Goal: Obtain resource: Obtain resource

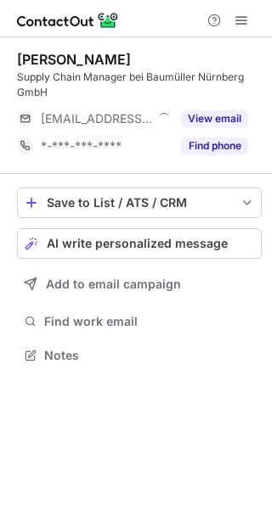
scroll to position [343, 272]
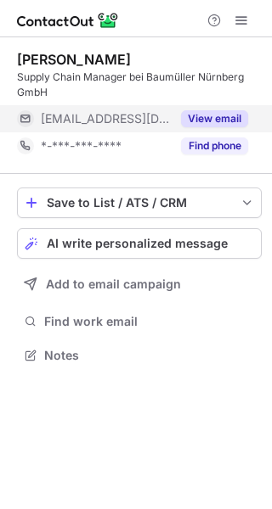
click at [225, 113] on button "View email" at bounding box center [214, 118] width 67 height 17
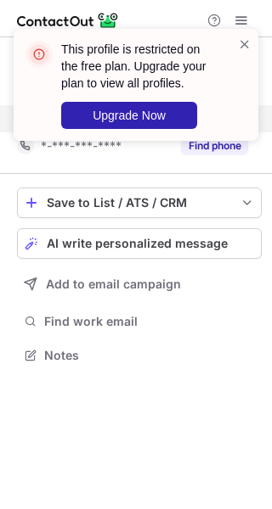
click at [232, 47] on div "This profile is restricted on the free plan. Upgrade your plan to view all prof…" at bounding box center [146, 85] width 171 height 88
click at [244, 41] on span at bounding box center [245, 44] width 14 height 17
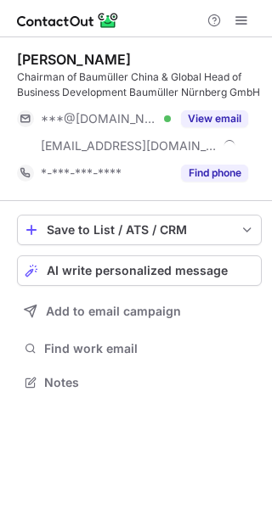
scroll to position [370, 272]
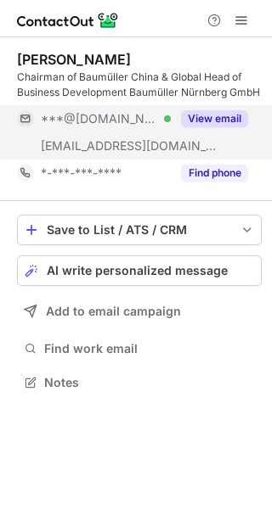
click at [225, 113] on button "View email" at bounding box center [214, 118] width 67 height 17
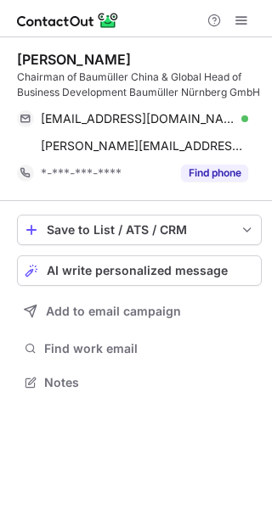
scroll to position [370, 272]
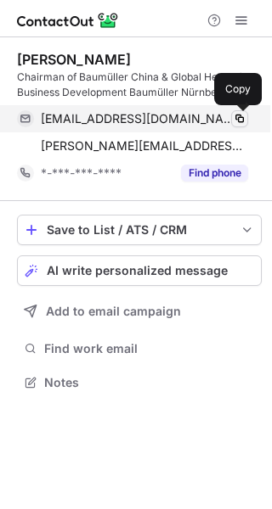
click at [244, 121] on span at bounding box center [240, 119] width 14 height 14
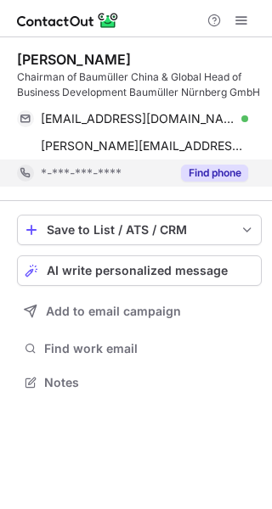
click at [230, 169] on button "Find phone" at bounding box center [214, 173] width 67 height 17
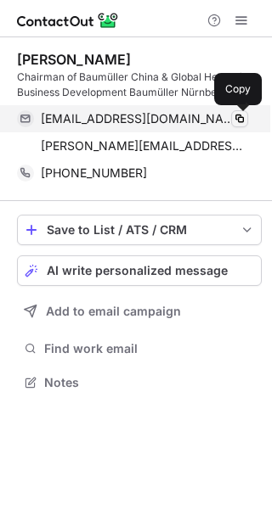
click at [236, 116] on span at bounding box center [240, 119] width 14 height 14
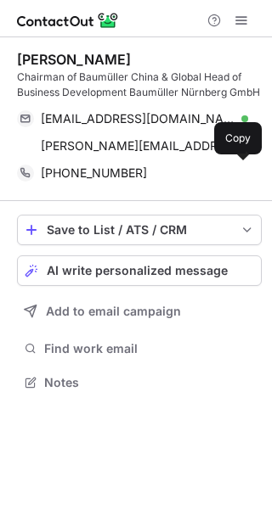
scroll to position [370, 272]
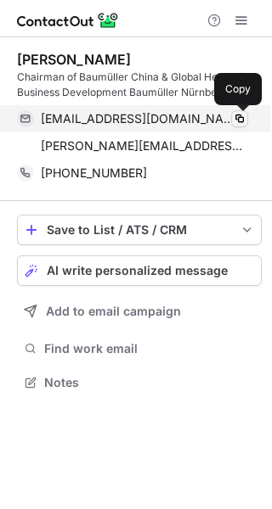
click at [237, 115] on span at bounding box center [240, 119] width 14 height 14
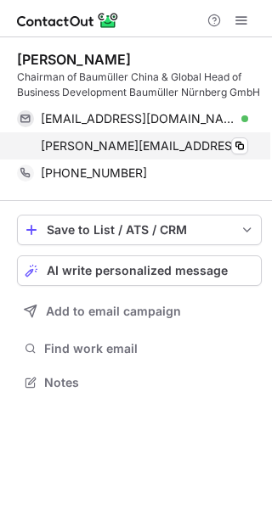
click at [248, 149] on div "rogerio.fonseca@baumueller.com Copy" at bounding box center [132, 145] width 231 height 27
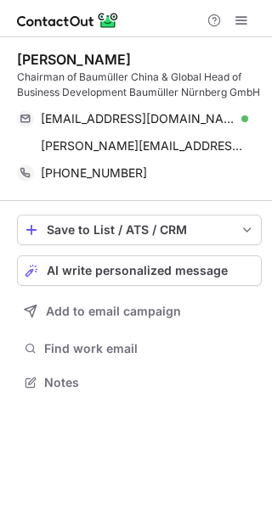
scroll to position [370, 272]
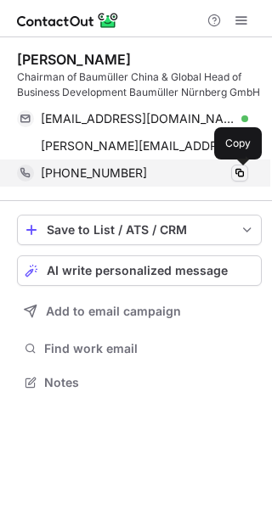
click at [244, 176] on span at bounding box center [240, 173] width 14 height 14
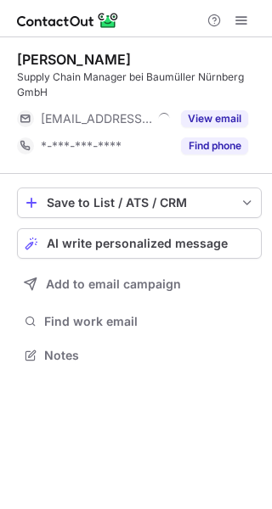
scroll to position [343, 272]
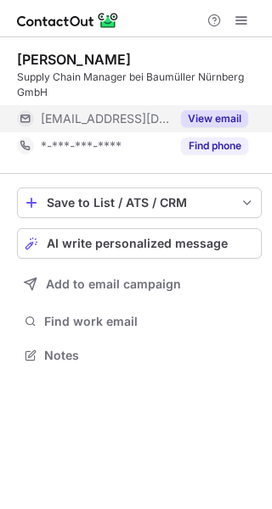
click at [217, 122] on button "View email" at bounding box center [214, 118] width 67 height 17
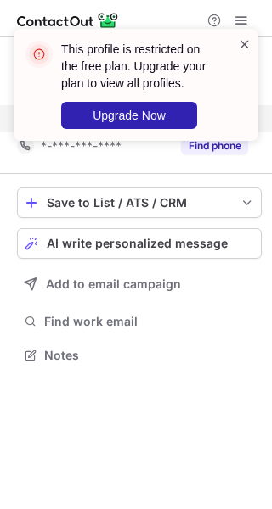
click at [244, 49] on span at bounding box center [245, 44] width 14 height 17
